Goal: Task Accomplishment & Management: Use online tool/utility

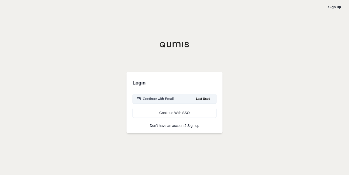
click at [168, 97] on div "Continue with Email" at bounding box center [155, 98] width 37 height 5
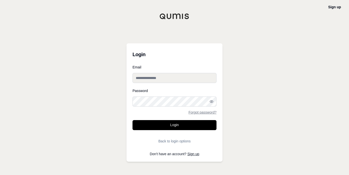
type input "**********"
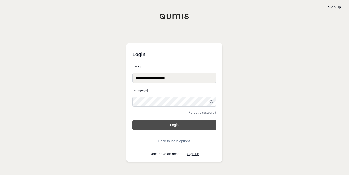
click at [172, 128] on button "Login" at bounding box center [175, 125] width 84 height 10
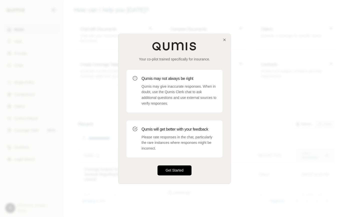
click at [172, 173] on button "Get Started" at bounding box center [175, 171] width 34 height 10
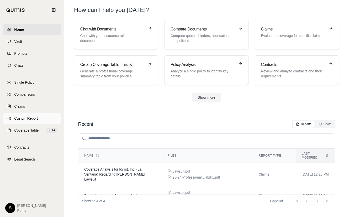
click at [25, 118] on span "Custom Report" at bounding box center [26, 118] width 24 height 5
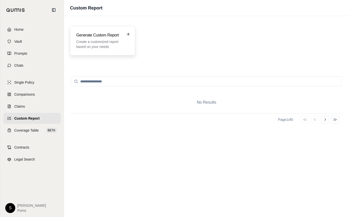
click at [101, 46] on p "Create a customized report based on your needs" at bounding box center [99, 44] width 46 height 10
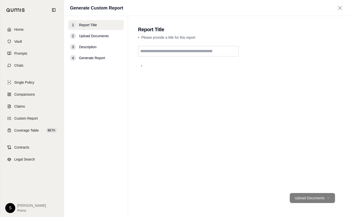
click at [170, 51] on input "text" at bounding box center [188, 51] width 101 height 11
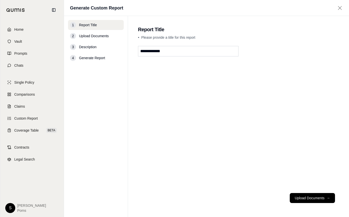
type input "**********"
click at [304, 174] on button "Upload Documents →" at bounding box center [312, 198] width 45 height 10
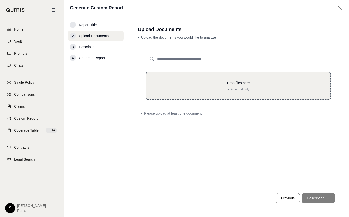
click at [237, 85] on p "Drop files here" at bounding box center [239, 83] width 168 height 5
type input "**********"
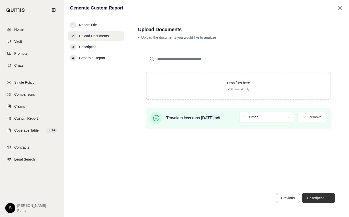
click at [316, 174] on button "Description →" at bounding box center [318, 198] width 33 height 10
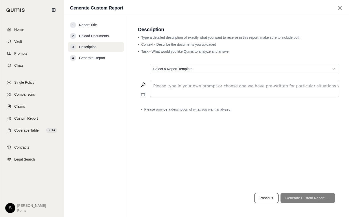
click at [195, 87] on p "editable markdown" at bounding box center [244, 86] width 183 height 6
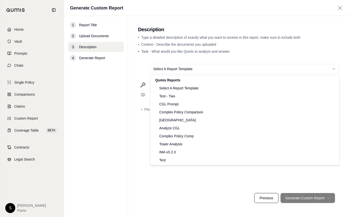
click at [194, 69] on html "Home Vault Prompts Chats Single Policy Comparisons Claims Custom Report Coverag…" at bounding box center [174, 108] width 349 height 217
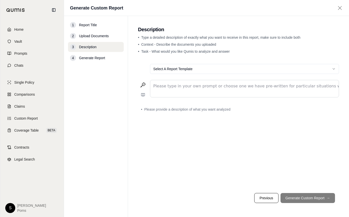
click at [333, 68] on html "Home Vault Prompts Chats Single Policy Comparisons Claims Custom Report Coverag…" at bounding box center [174, 108] width 349 height 217
click at [173, 86] on p "To enrich screen reader interactions, please activate Accessibility in Grammarl…" at bounding box center [244, 86] width 183 height 6
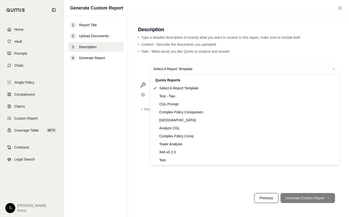
click at [334, 68] on html "Home Vault Prompts Chats Single Policy Comparisons Claims Custom Report Coverag…" at bounding box center [174, 108] width 349 height 217
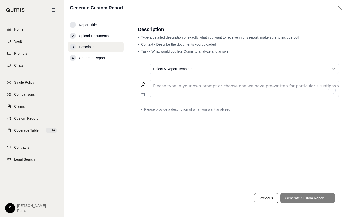
click at [207, 86] on p "To enrich screen reader interactions, please activate Accessibility in Grammarl…" at bounding box center [244, 86] width 183 height 6
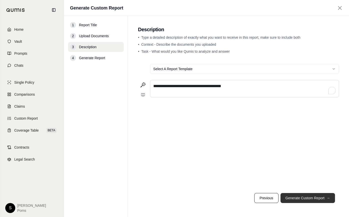
click at [305, 174] on button "Generate Custom Report →" at bounding box center [308, 198] width 55 height 10
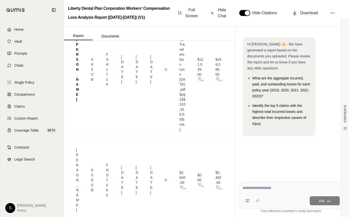
scroll to position [826, 0]
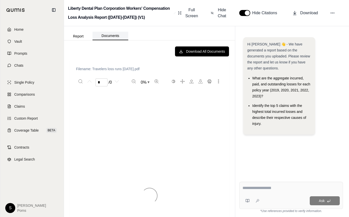
click at [115, 37] on button "Documents" at bounding box center [111, 36] width 36 height 9
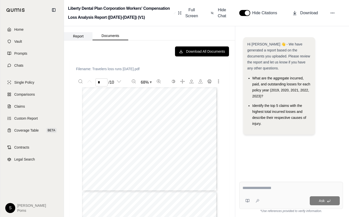
click at [82, 36] on button "Report" at bounding box center [78, 36] width 29 height 8
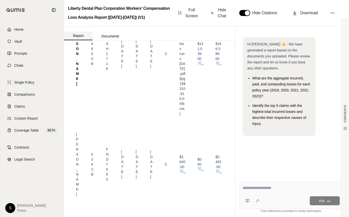
scroll to position [0, 0]
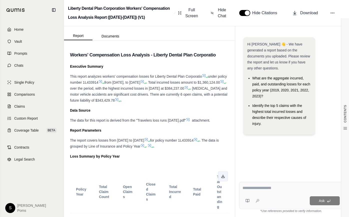
click at [221, 174] on button at bounding box center [223, 177] width 10 height 10
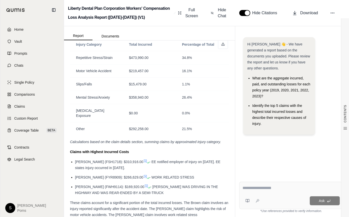
scroll to position [347, 0]
